Goal: Find specific page/section: Find specific page/section

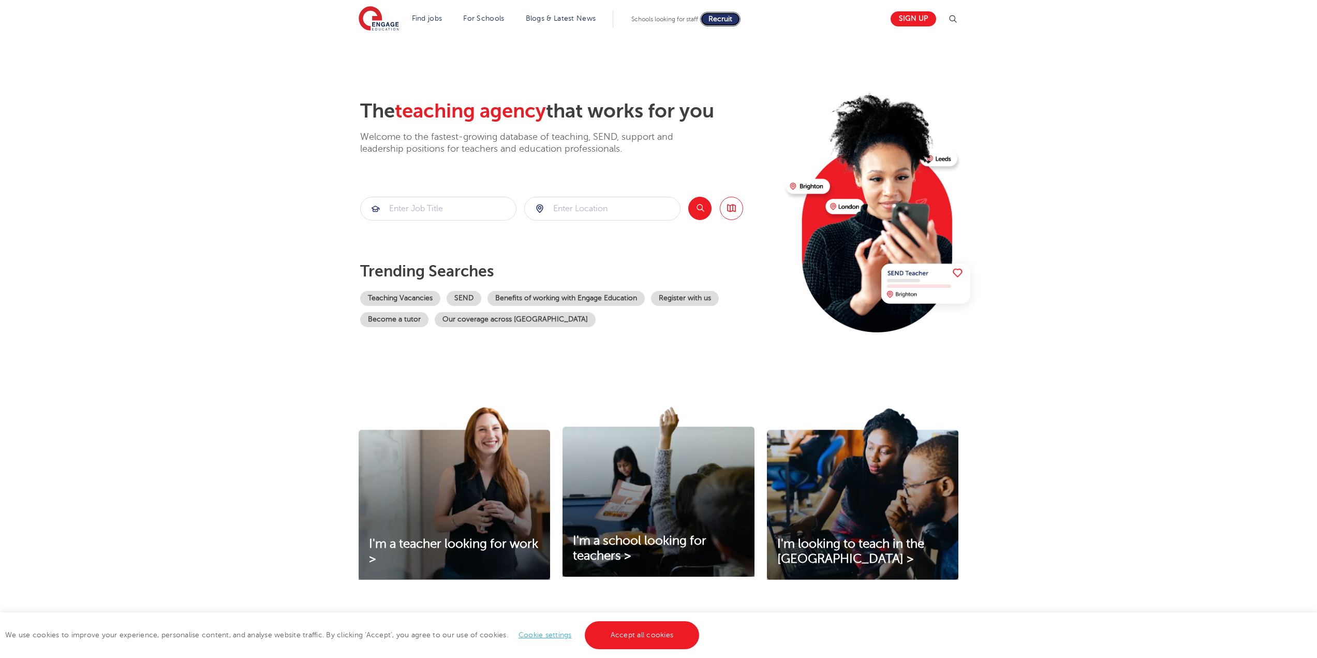
click at [716, 20] on span "Recruit" at bounding box center [720, 19] width 24 height 8
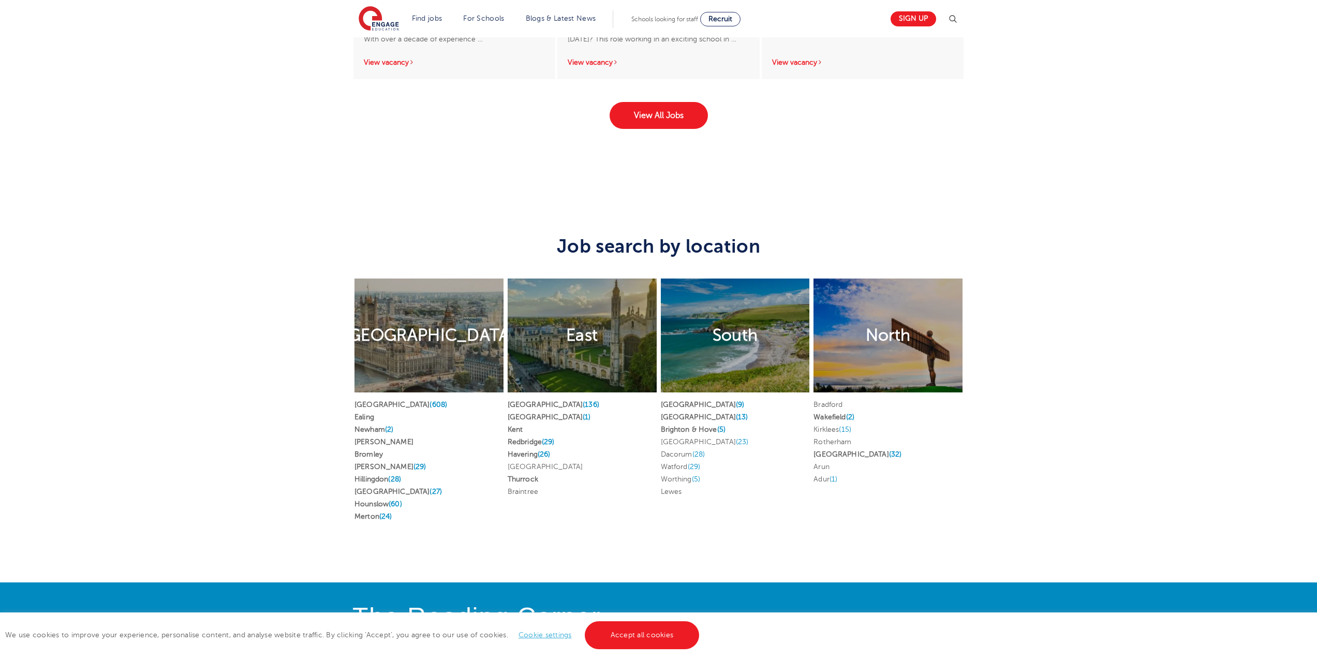
scroll to position [2055, 0]
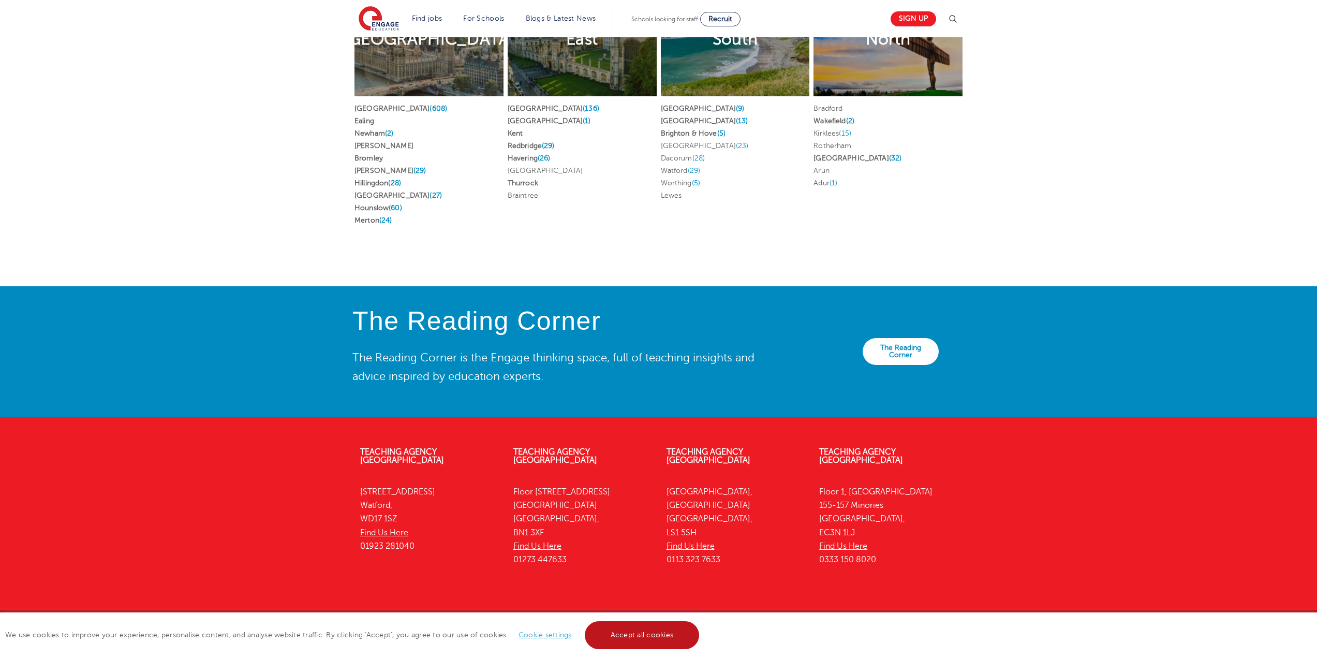
click at [667, 629] on link "Accept all cookies" at bounding box center [642, 635] width 115 height 28
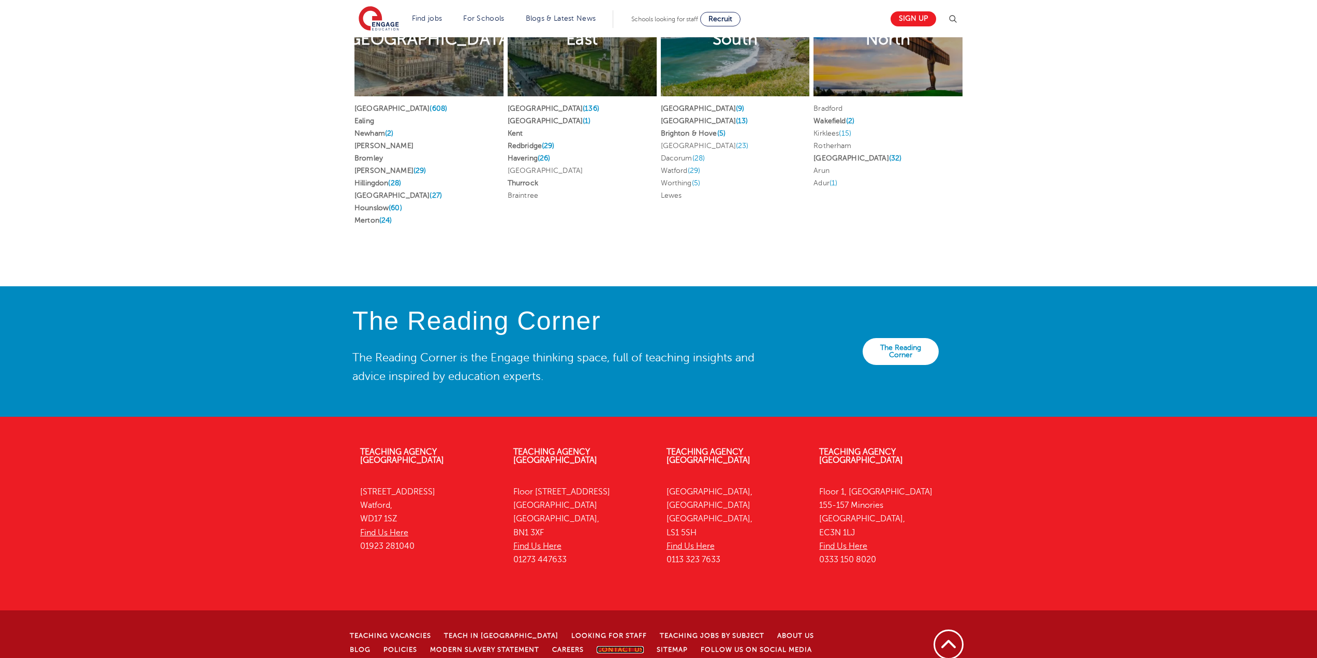
click at [596, 646] on link "Contact Us" at bounding box center [619, 649] width 47 height 7
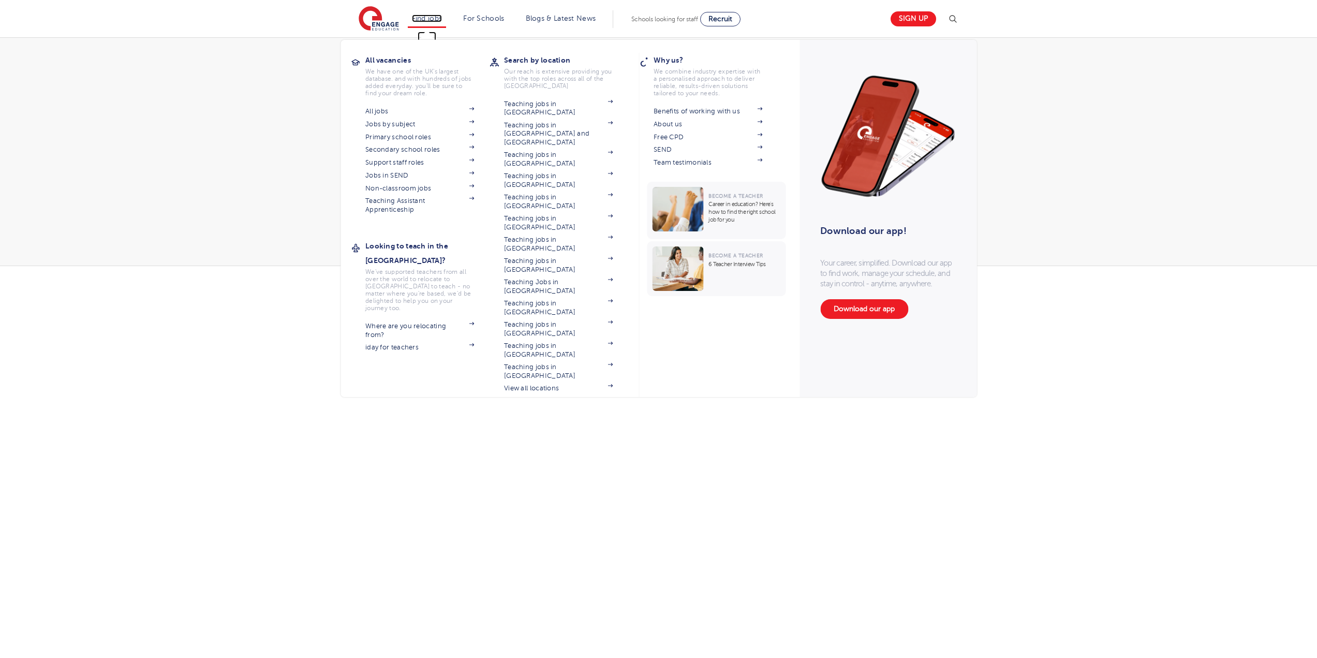
click at [429, 18] on link "Find jobs" at bounding box center [427, 18] width 31 height 8
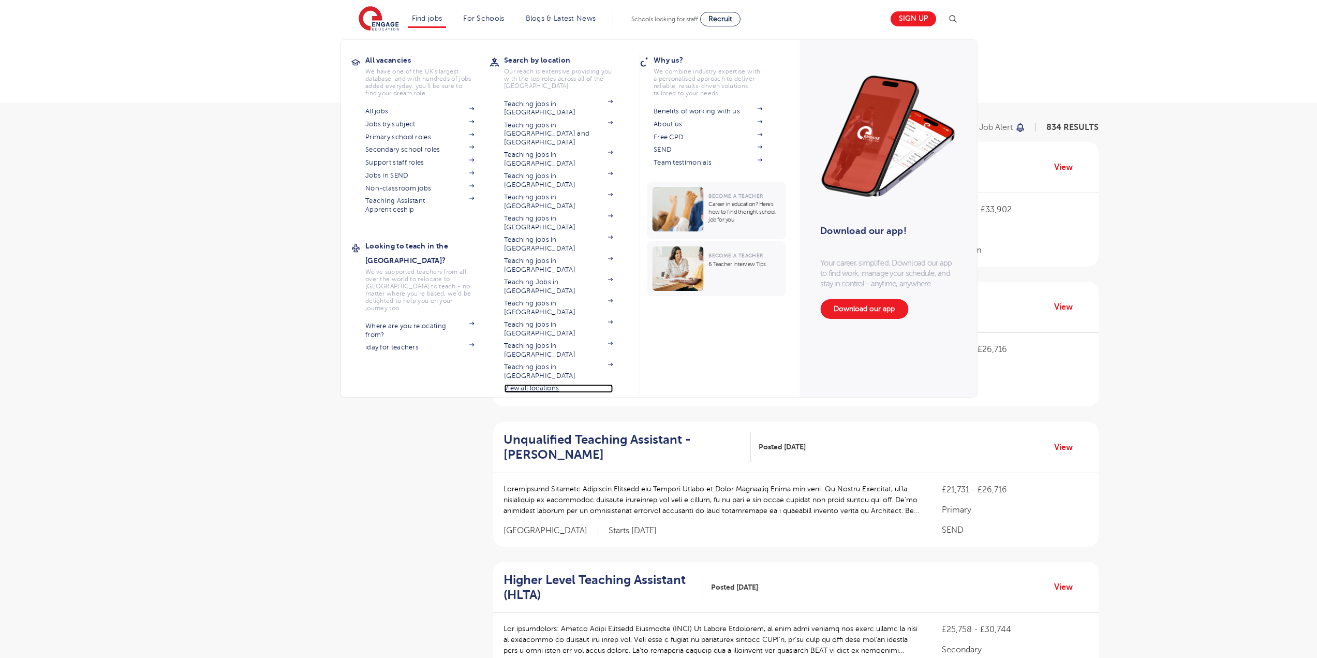
click at [545, 384] on link "View all locations" at bounding box center [558, 388] width 109 height 8
